Goal: Submit feedback/report problem: Submit feedback/report problem

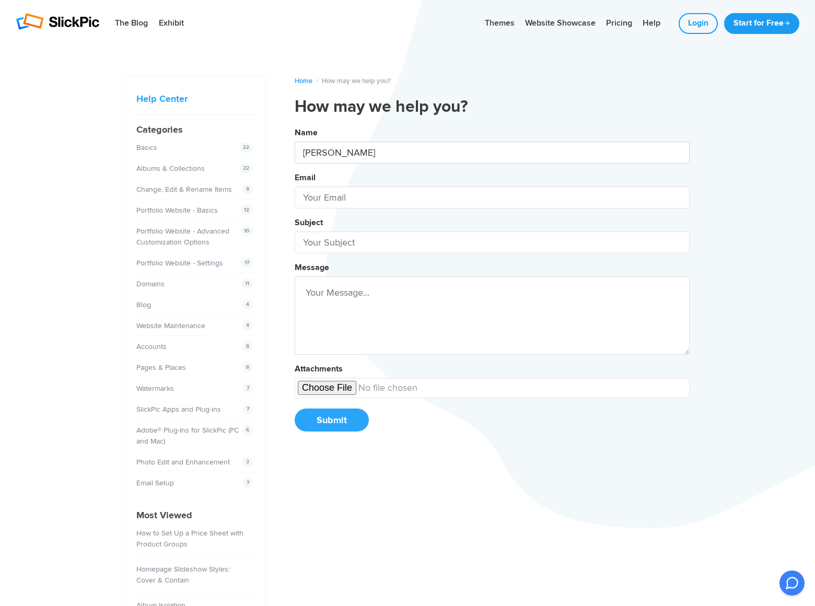
click at [295, 124] on button "Name [PERSON_NAME] Email Subject Message Attachments Submit" at bounding box center [492, 283] width 395 height 319
type input "[PERSON_NAME]"
type input "[EMAIL_ADDRESS][DOMAIN_NAME]"
type input "DominatingKeywords"
click at [295, 124] on button "Name [PERSON_NAME] Email [PERSON_NAME][EMAIL_ADDRESS][DOMAIN_NAME] Subject Domi…" at bounding box center [492, 283] width 395 height 319
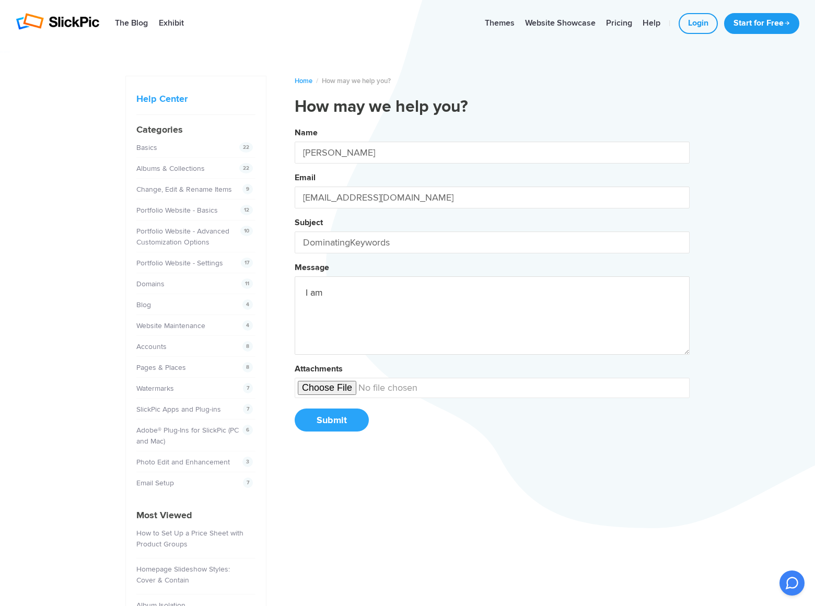
click at [295, 124] on button "Name [PERSON_NAME] Email [PERSON_NAME][EMAIL_ADDRESS][DOMAIN_NAME] Subject Domi…" at bounding box center [492, 283] width 395 height 319
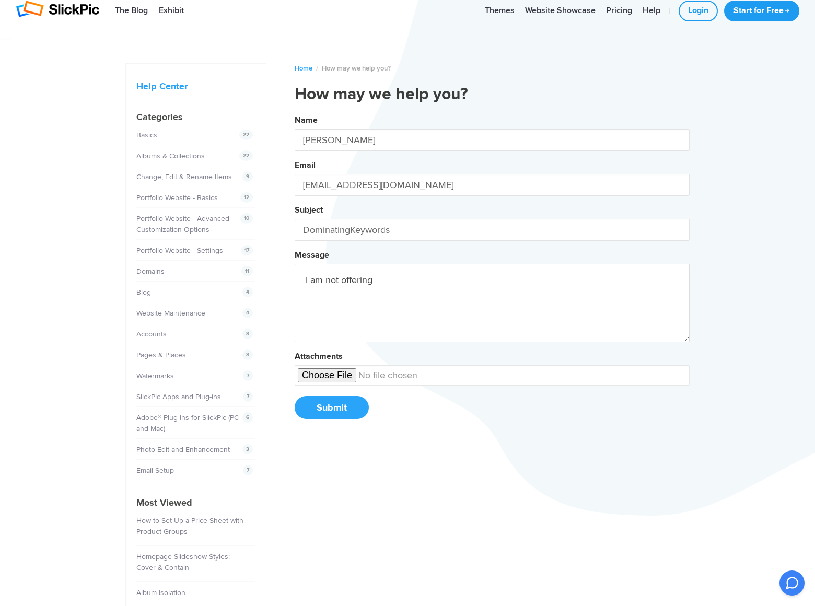
click at [295, 111] on button "Name [PERSON_NAME] Email [PERSON_NAME][EMAIL_ADDRESS][DOMAIN_NAME] Subject Domi…" at bounding box center [492, 270] width 395 height 319
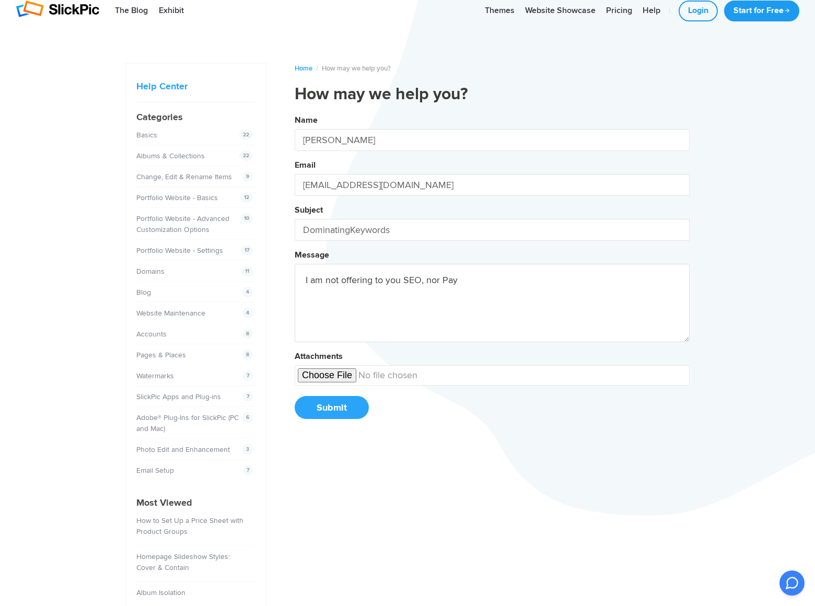
click at [295, 111] on button "Name [PERSON_NAME] Email [PERSON_NAME][EMAIL_ADDRESS][DOMAIN_NAME] Subject Domi…" at bounding box center [492, 270] width 395 height 319
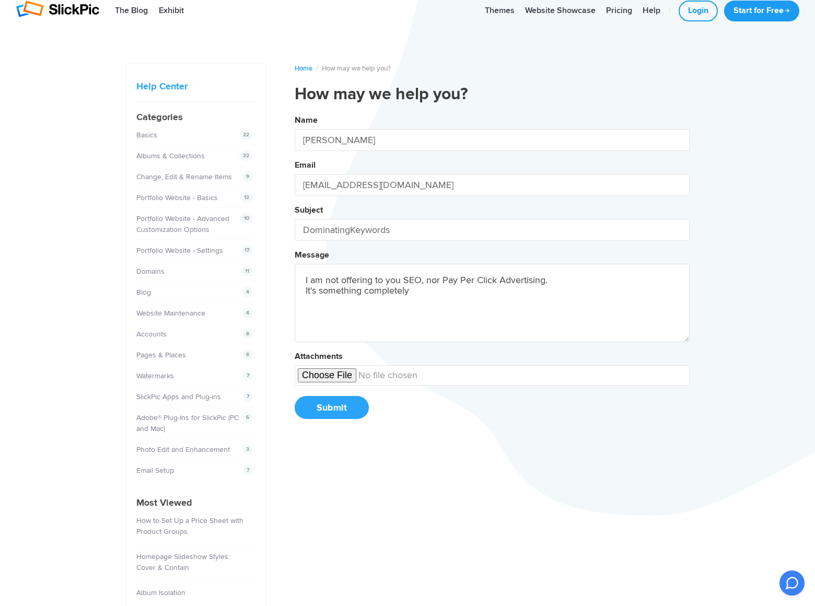
click at [295, 111] on button "Name [PERSON_NAME] Email [PERSON_NAME][EMAIL_ADDRESS][DOMAIN_NAME] Subject Domi…" at bounding box center [492, 270] width 395 height 319
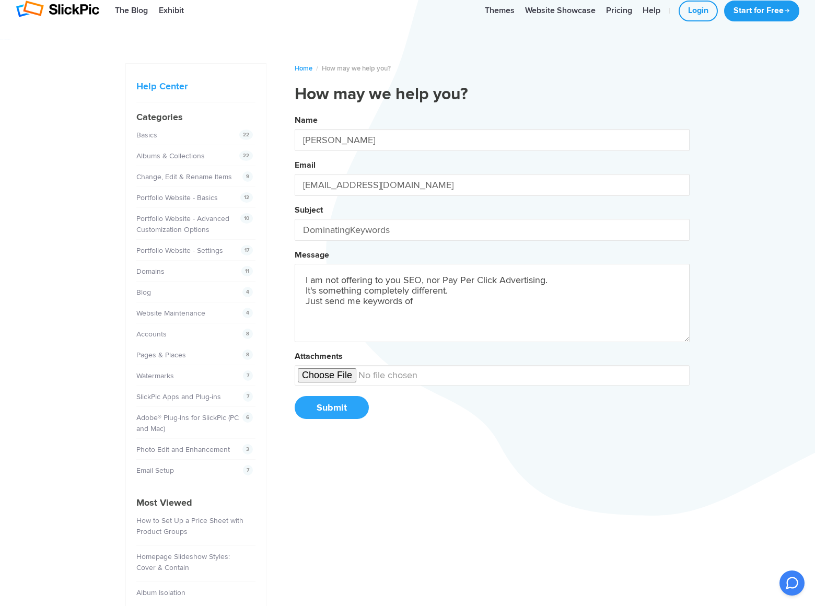
click at [295, 111] on button "Name [PERSON_NAME] Email [PERSON_NAME][EMAIL_ADDRESS][DOMAIN_NAME] Subject Domi…" at bounding box center [492, 270] width 395 height 319
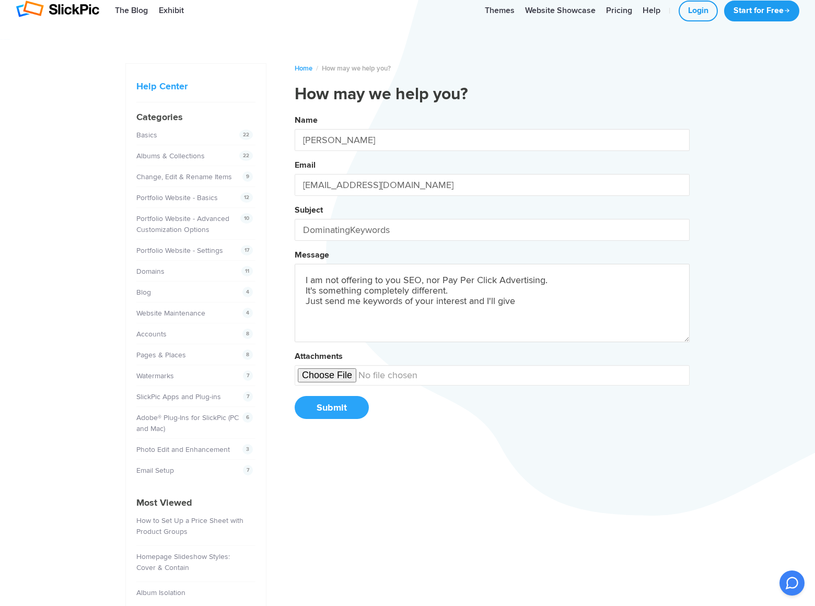
click at [295, 111] on button "Name [PERSON_NAME] Email [PERSON_NAME][EMAIL_ADDRESS][DOMAIN_NAME] Subject Domi…" at bounding box center [492, 270] width 395 height 319
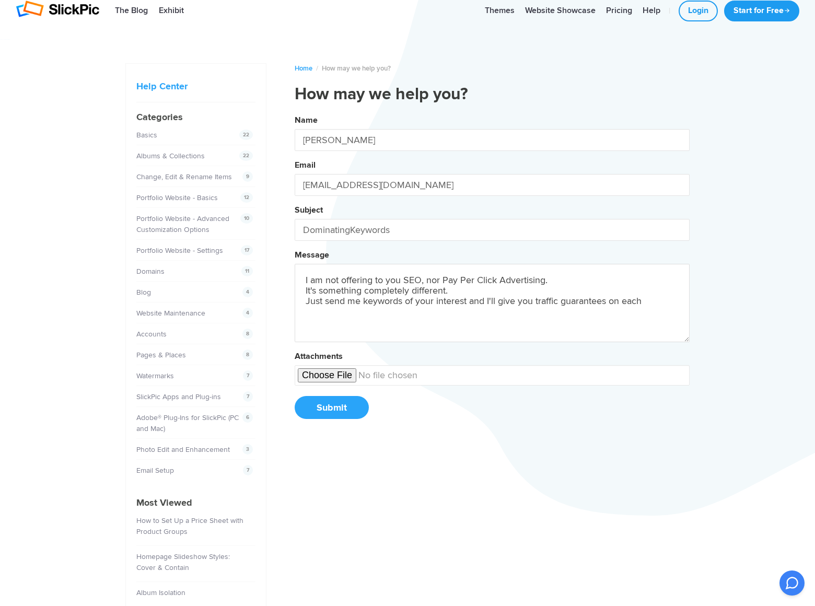
click at [295, 111] on button "Name [PERSON_NAME] Email [PERSON_NAME][EMAIL_ADDRESS][DOMAIN_NAME] Subject Domi…" at bounding box center [492, 270] width 395 height 319
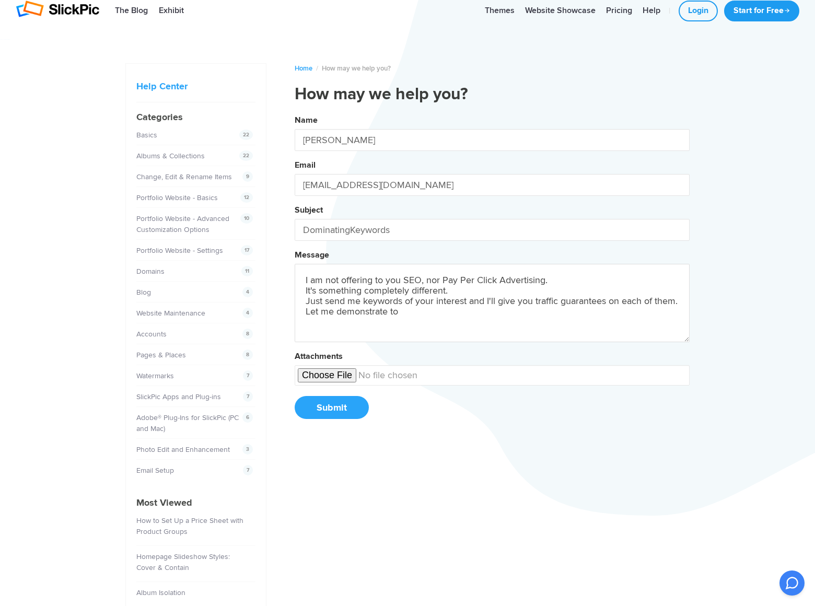
click at [295, 111] on button "Name [PERSON_NAME] Email [PERSON_NAME][EMAIL_ADDRESS][DOMAIN_NAME] Subject Domi…" at bounding box center [492, 270] width 395 height 319
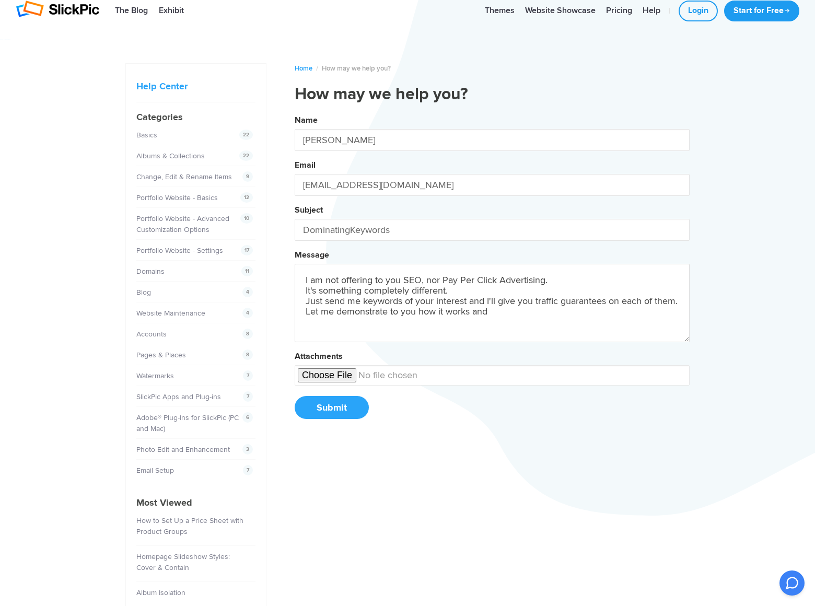
click at [295, 111] on button "Name [PERSON_NAME] Email [PERSON_NAME][EMAIL_ADDRESS][DOMAIN_NAME] Subject Domi…" at bounding box center [492, 270] width 395 height 319
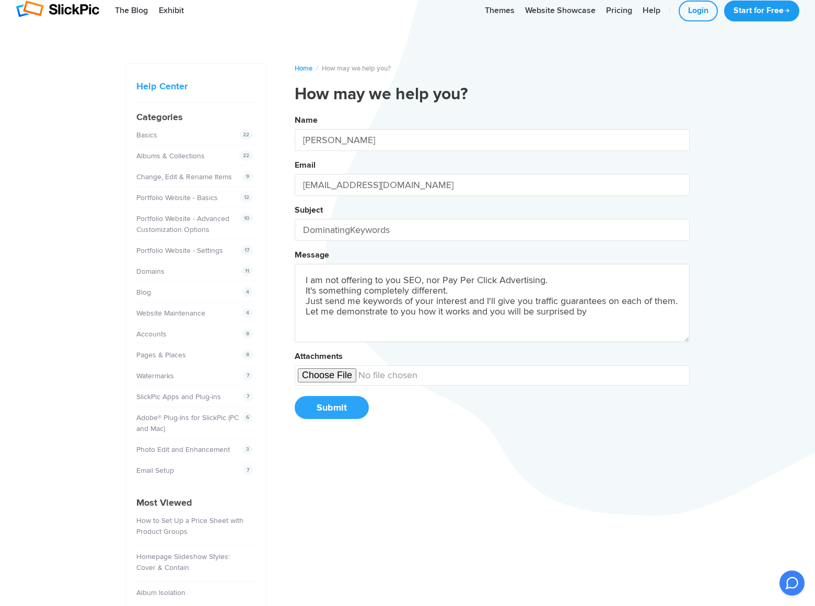
click at [295, 111] on button "Name [PERSON_NAME] Email [PERSON_NAME][EMAIL_ADDRESS][DOMAIN_NAME] Subject Domi…" at bounding box center [492, 270] width 395 height 319
type textarea "I am not offering to you SEO, nor Pay Per Click Advertising. It's something com…"
click at [331, 407] on button "Submit" at bounding box center [332, 407] width 74 height 23
